Goal: Task Accomplishment & Management: Complete application form

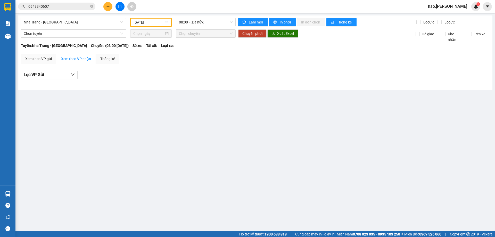
click at [106, 4] on button at bounding box center [107, 6] width 9 height 9
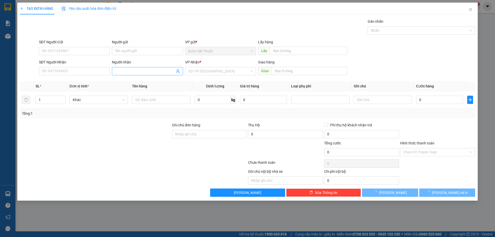
click at [140, 70] on input "Người nhận" at bounding box center [144, 71] width 59 height 6
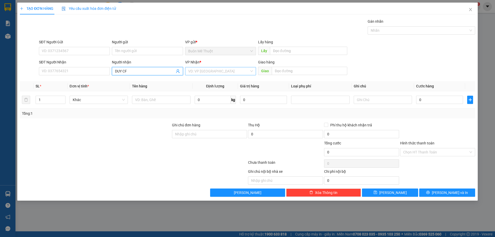
type input "DUY CF"
click at [235, 67] on input "search" at bounding box center [218, 71] width 61 height 8
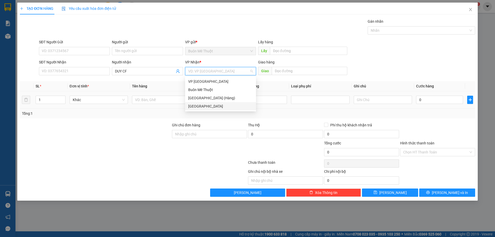
drag, startPoint x: 207, startPoint y: 106, endPoint x: 196, endPoint y: 106, distance: 10.6
click at [207, 106] on div "[GEOGRAPHIC_DATA]" at bounding box center [220, 106] width 65 height 6
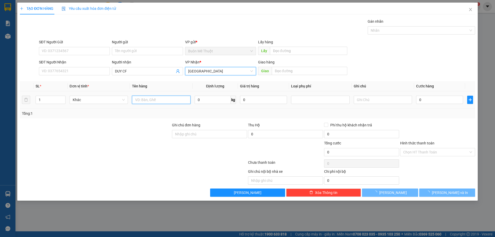
click at [172, 100] on input "text" at bounding box center [161, 100] width 58 height 8
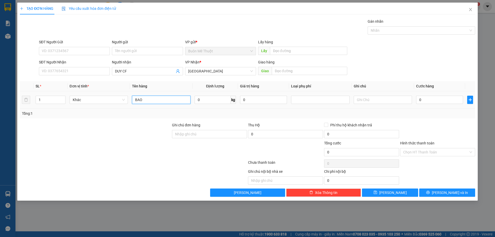
type input "BAO"
click at [427, 104] on div "0" at bounding box center [439, 100] width 47 height 10
click at [427, 99] on input "0" at bounding box center [439, 100] width 47 height 8
type input "1"
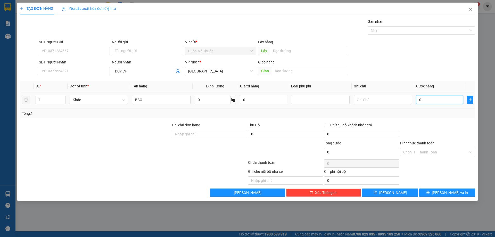
type input "1"
type input "10"
type input "100"
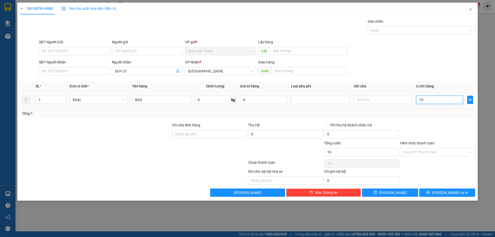
type input "100"
type input "100.000"
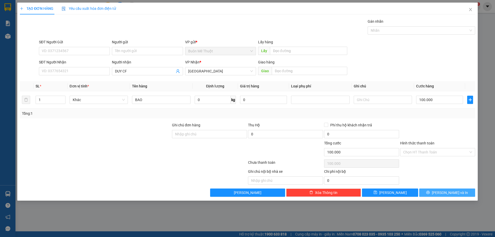
click at [451, 191] on span "Lưu và In" at bounding box center [449, 193] width 36 height 6
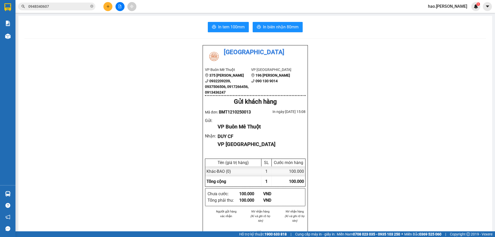
click at [149, 81] on div "Thái Sơn VP Buôn Mê Thuột 375 Hoàng Diệu 0932209209, 0937506506, 0917266456, 09…" at bounding box center [254, 236] width 461 height 383
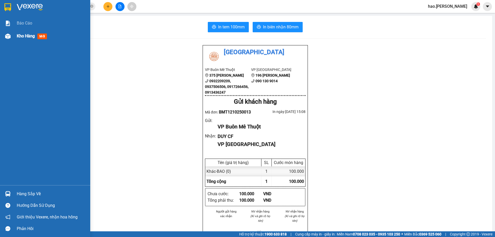
click at [11, 38] on div at bounding box center [7, 36] width 9 height 9
drag, startPoint x: 11, startPoint y: 38, endPoint x: 24, endPoint y: 41, distance: 12.7
click at [11, 38] on div at bounding box center [7, 36] width 9 height 9
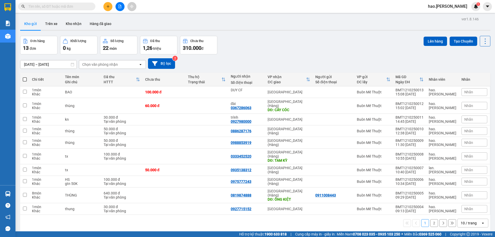
click at [119, 60] on div "Chọn văn phòng nhận open" at bounding box center [112, 64] width 67 height 9
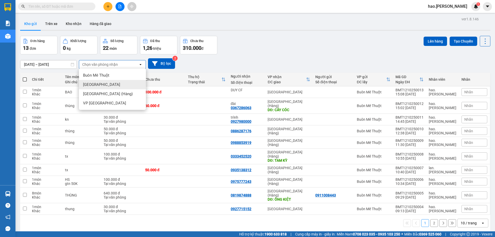
click at [109, 87] on div "[GEOGRAPHIC_DATA]" at bounding box center [112, 84] width 67 height 9
